Goal: Download file/media: Obtain a digital file from the website

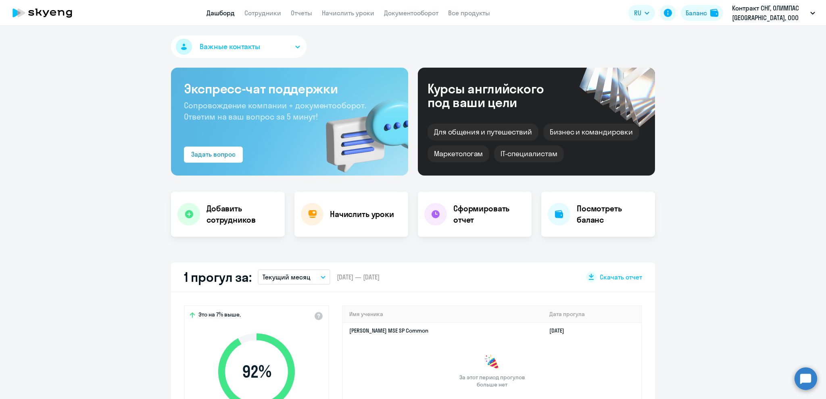
select select "30"
click at [310, 278] on button "Текущий месяц" at bounding box center [294, 277] width 73 height 15
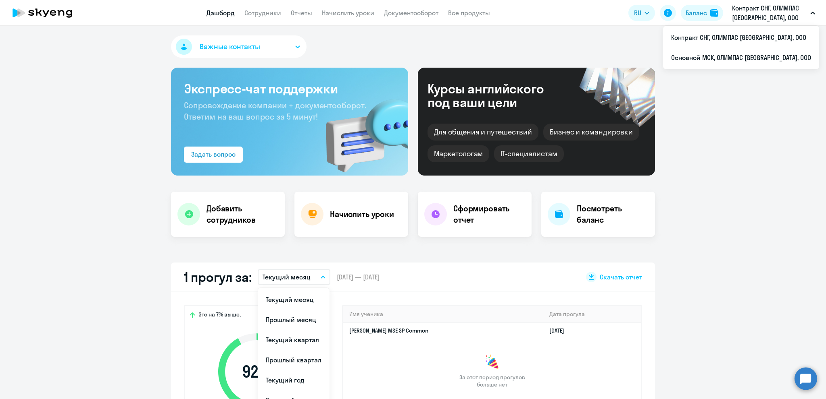
click at [759, 12] on p "Контракт СНГ, ОЛИМПАС [GEOGRAPHIC_DATA], ООО" at bounding box center [769, 12] width 75 height 19
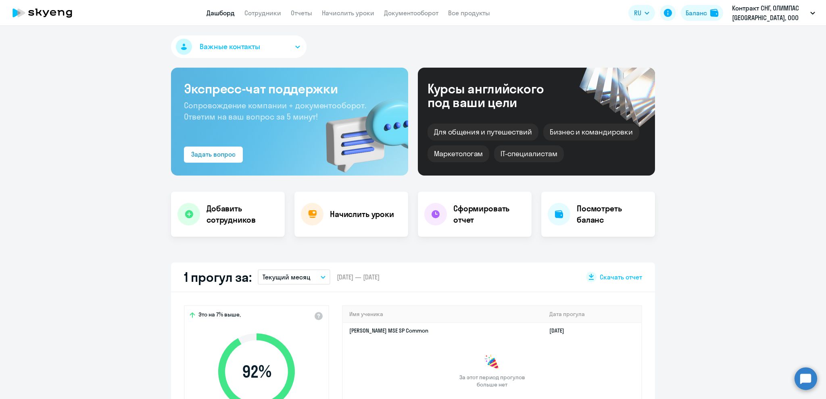
click at [758, 10] on p "Контракт СНГ, ОЛИМПАС [GEOGRAPHIC_DATA], ООО" at bounding box center [769, 12] width 75 height 19
click at [733, 57] on li "Основной МСК, ОЛИМПАС [GEOGRAPHIC_DATA], ООО" at bounding box center [741, 58] width 156 height 20
click at [306, 278] on button "Текущий месяц" at bounding box center [294, 277] width 73 height 15
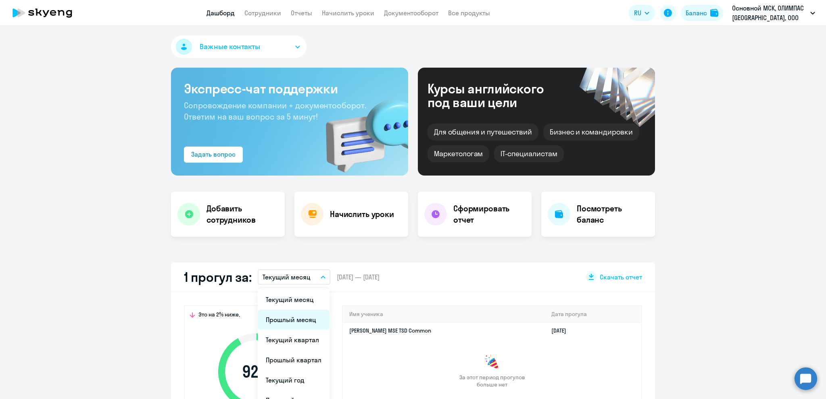
click at [290, 319] on li "Прошлый месяц" at bounding box center [294, 320] width 72 height 20
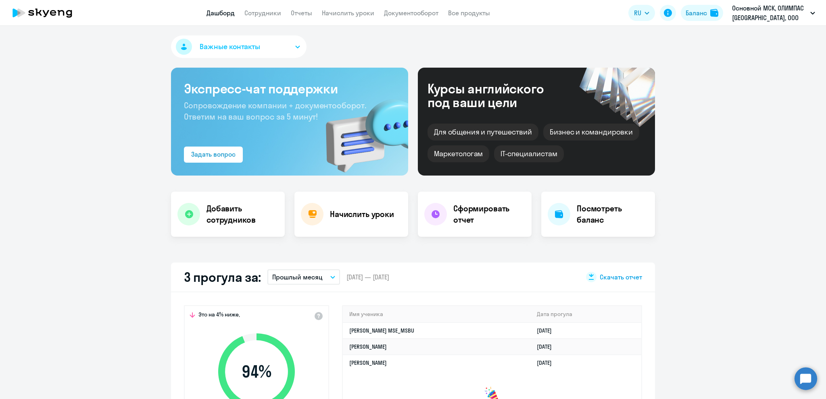
click at [607, 276] on span "Скачать отчет" at bounding box center [620, 277] width 42 height 9
select select "30"
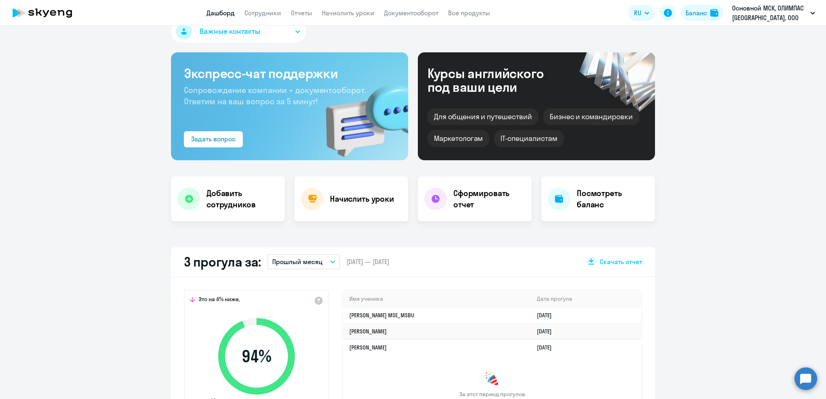
scroll to position [40, 0]
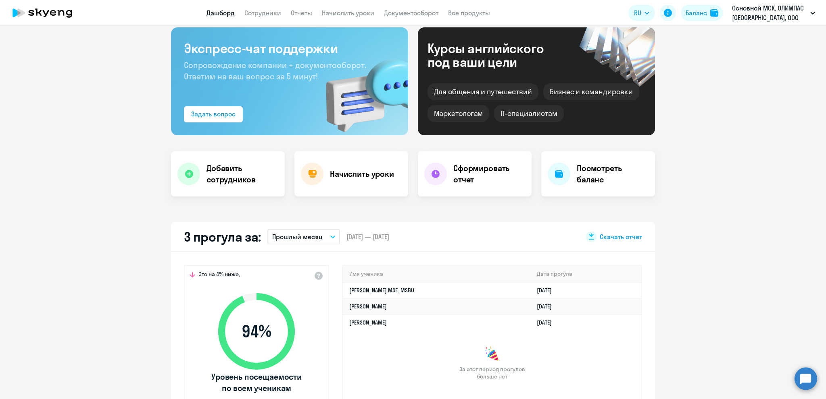
click at [615, 233] on span "Скачать отчет" at bounding box center [620, 237] width 42 height 9
click at [474, 177] on h4 "Сформировать отчет" at bounding box center [489, 174] width 72 height 23
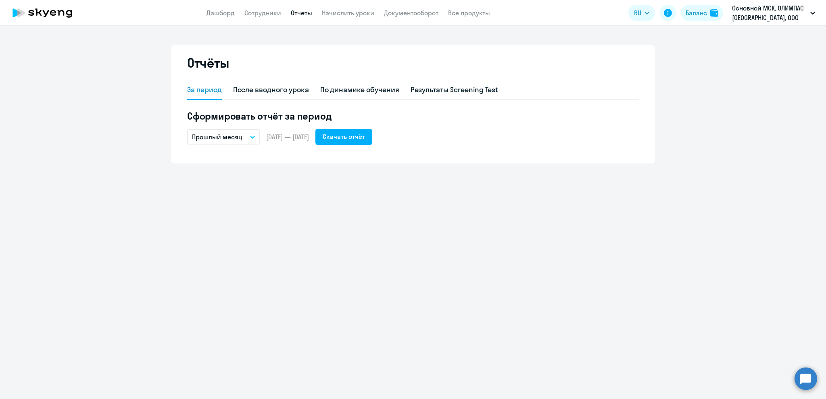
click at [250, 136] on icon "button" at bounding box center [252, 137] width 4 height 2
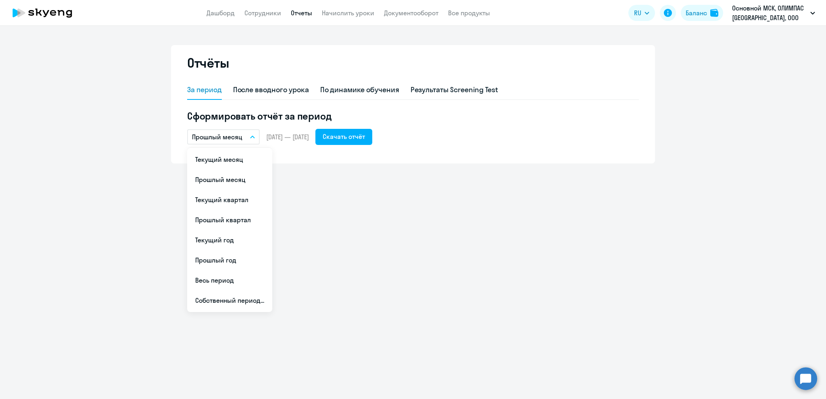
click at [250, 136] on icon "button" at bounding box center [252, 137] width 5 height 3
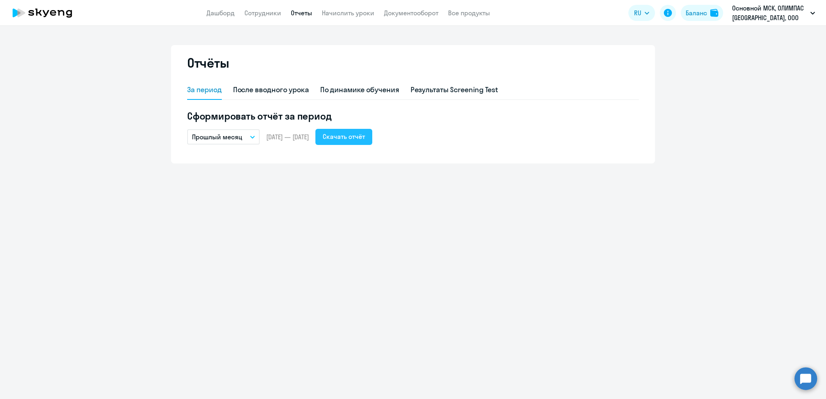
click at [365, 136] on div "Скачать отчёт" at bounding box center [343, 137] width 42 height 10
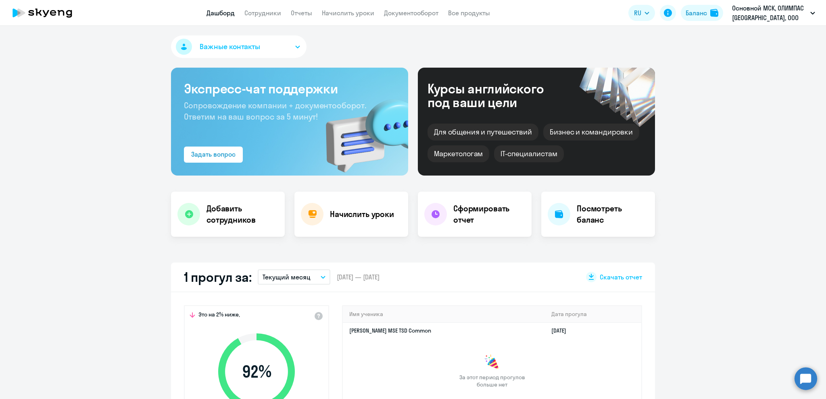
click at [324, 277] on button "Текущий месяц" at bounding box center [294, 277] width 73 height 15
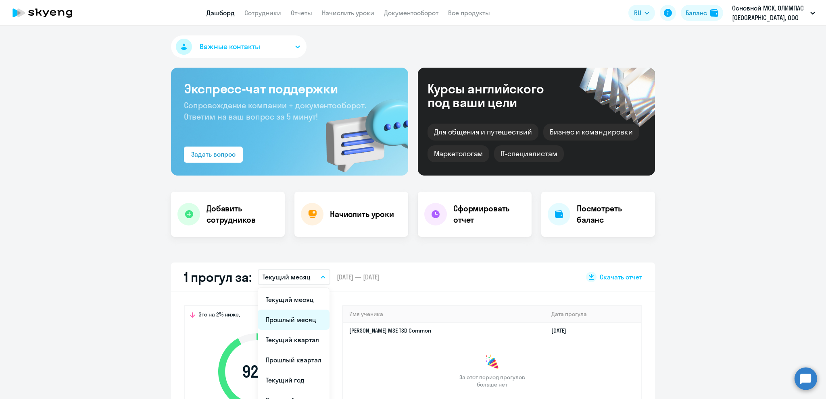
click at [298, 319] on li "Прошлый месяц" at bounding box center [294, 320] width 72 height 20
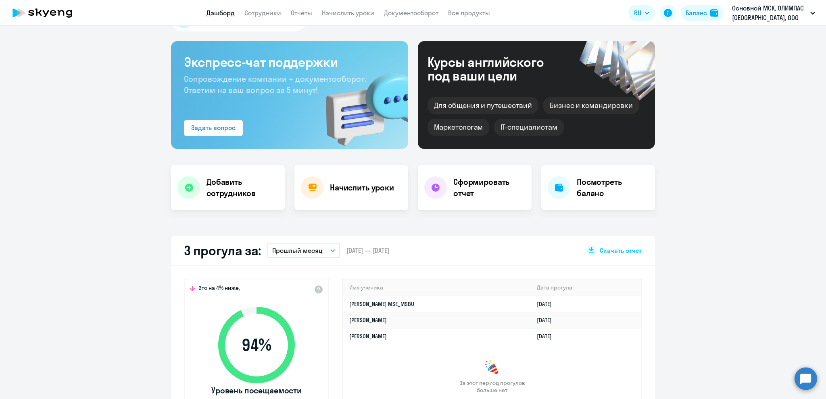
scroll to position [40, 0]
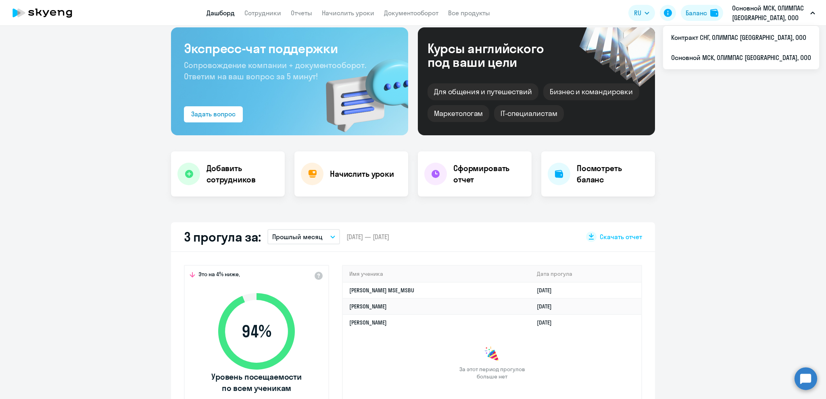
select select "30"
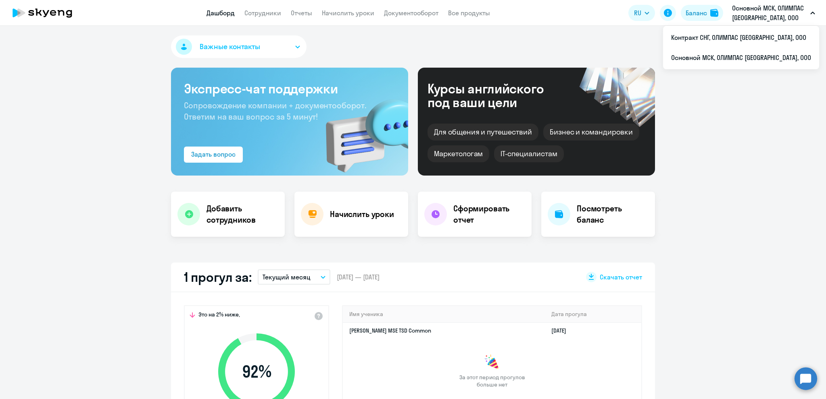
select select "30"
click at [728, 42] on li "Контракт СНГ, ОЛИМПАС [GEOGRAPHIC_DATA], ООО" at bounding box center [741, 37] width 156 height 20
select select "30"
click at [322, 277] on button "Текущий месяц" at bounding box center [294, 277] width 73 height 15
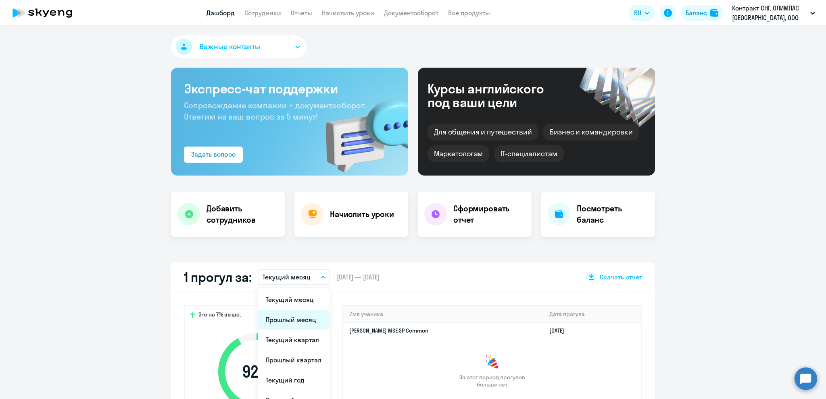
click at [297, 317] on li "Прошлый месяц" at bounding box center [294, 320] width 72 height 20
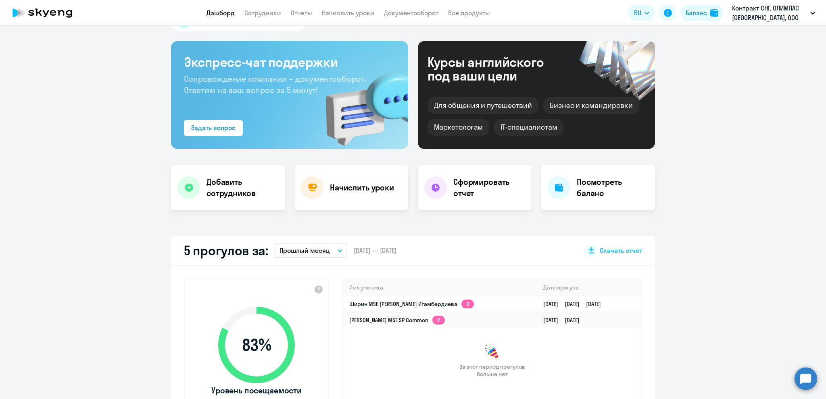
scroll to position [40, 0]
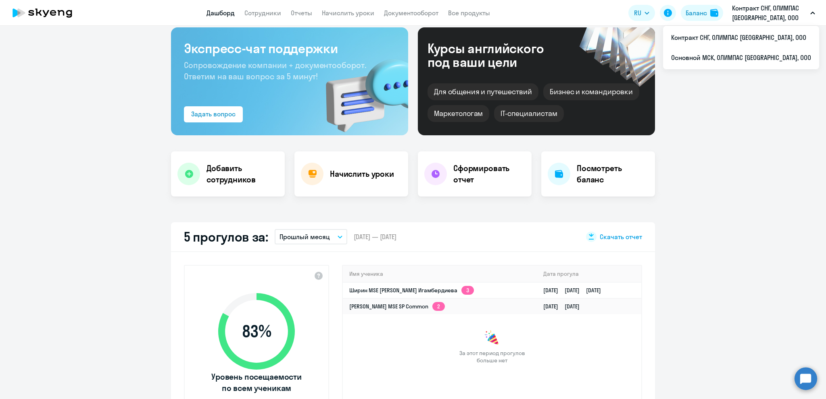
click at [607, 234] on span "Скачать отчет" at bounding box center [620, 237] width 42 height 9
click at [477, 182] on h4 "Сформировать отчет" at bounding box center [489, 174] width 72 height 23
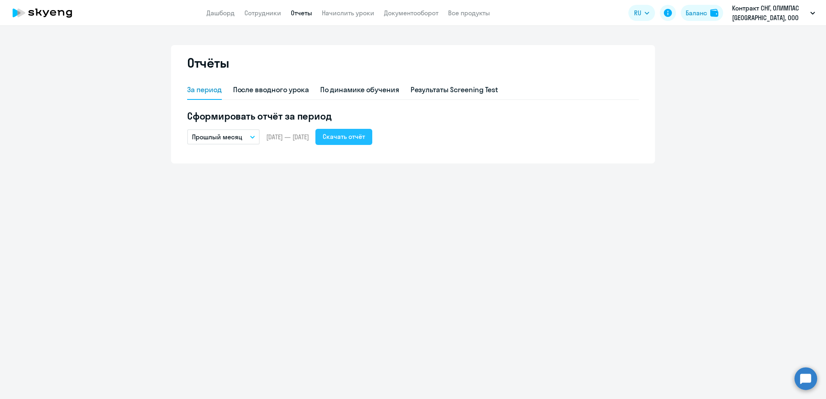
click at [365, 136] on div "Скачать отчёт" at bounding box center [343, 137] width 42 height 10
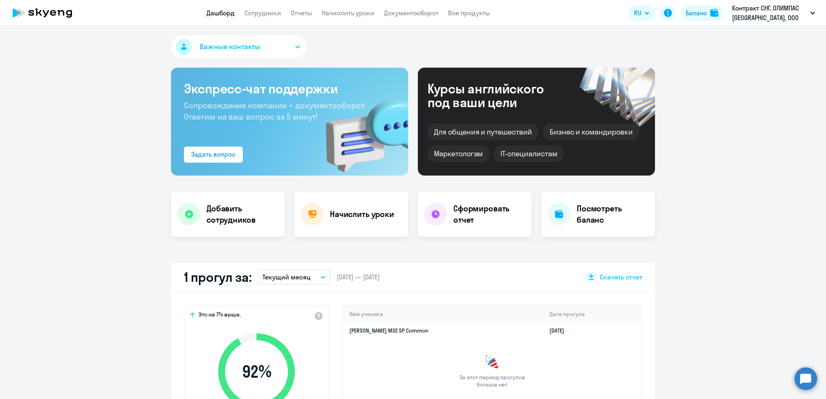
select select "30"
click at [320, 279] on button "Текущий месяц" at bounding box center [294, 277] width 73 height 15
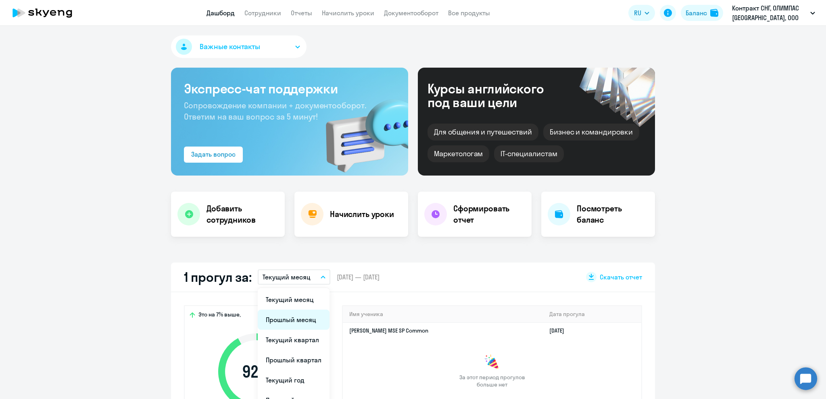
click at [297, 314] on li "Прошлый месяц" at bounding box center [294, 320] width 72 height 20
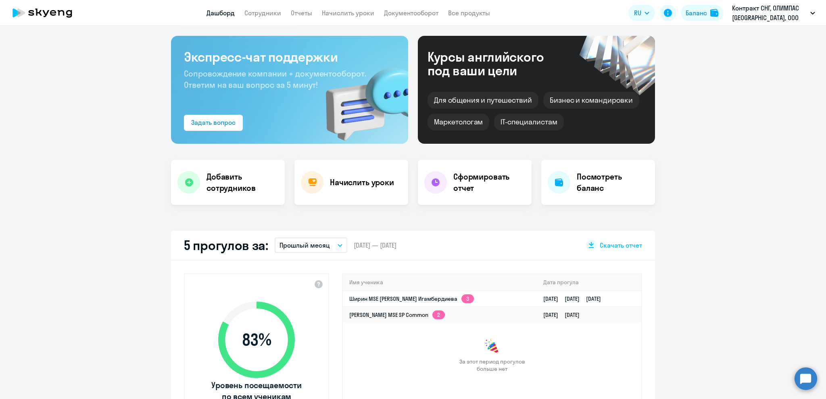
scroll to position [40, 0]
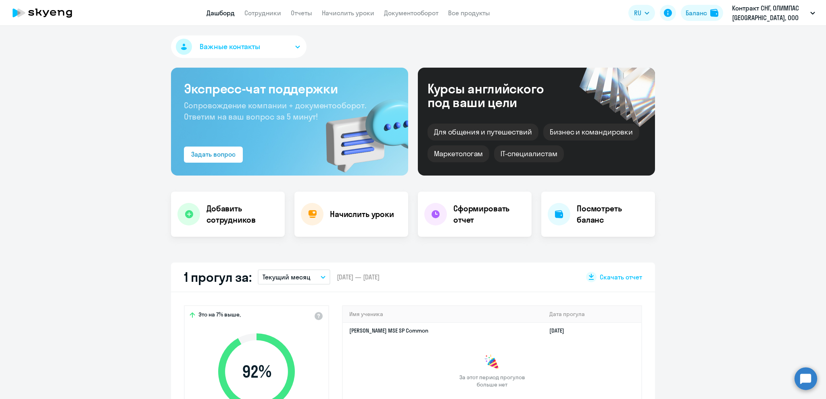
select select "30"
click at [318, 274] on button "Текущий месяц" at bounding box center [294, 277] width 73 height 15
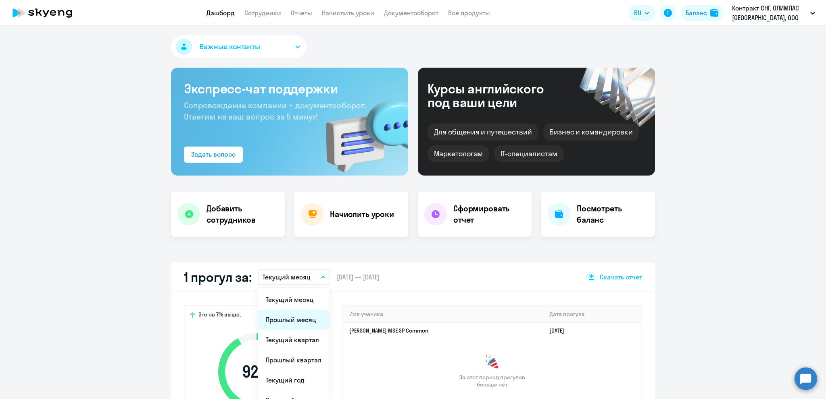
click at [290, 324] on li "Прошлый месяц" at bounding box center [294, 320] width 72 height 20
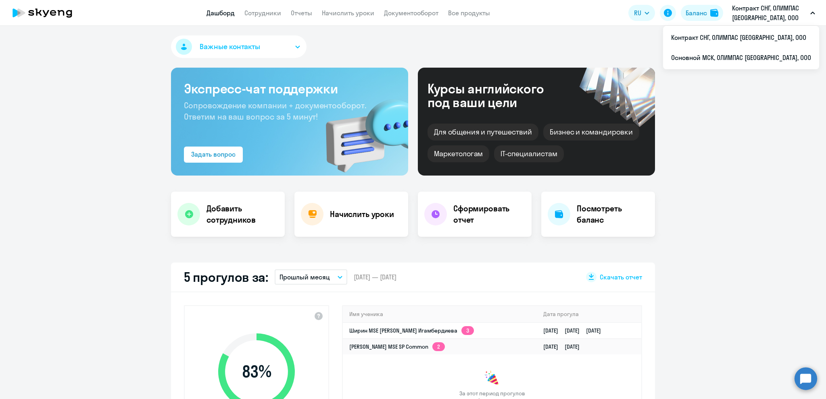
click at [743, 8] on p "Контракт СНГ, ОЛИМПАС [GEOGRAPHIC_DATA], ООО" at bounding box center [769, 12] width 75 height 19
click at [767, 15] on p "Контракт СНГ, ОЛИМПАС [GEOGRAPHIC_DATA], ООО" at bounding box center [769, 12] width 75 height 19
click at [747, 13] on p "Контракт СНГ, ОЛИМПАС [GEOGRAPHIC_DATA], ООО" at bounding box center [769, 12] width 75 height 19
click at [741, 39] on li "Контракт СНГ, ОЛИМПАС [GEOGRAPHIC_DATA], ООО" at bounding box center [741, 37] width 156 height 20
select select "30"
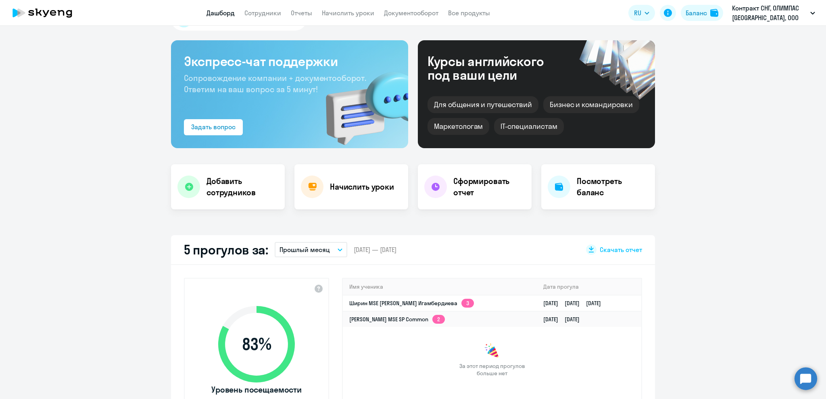
scroll to position [40, 0]
